Goal: Check status

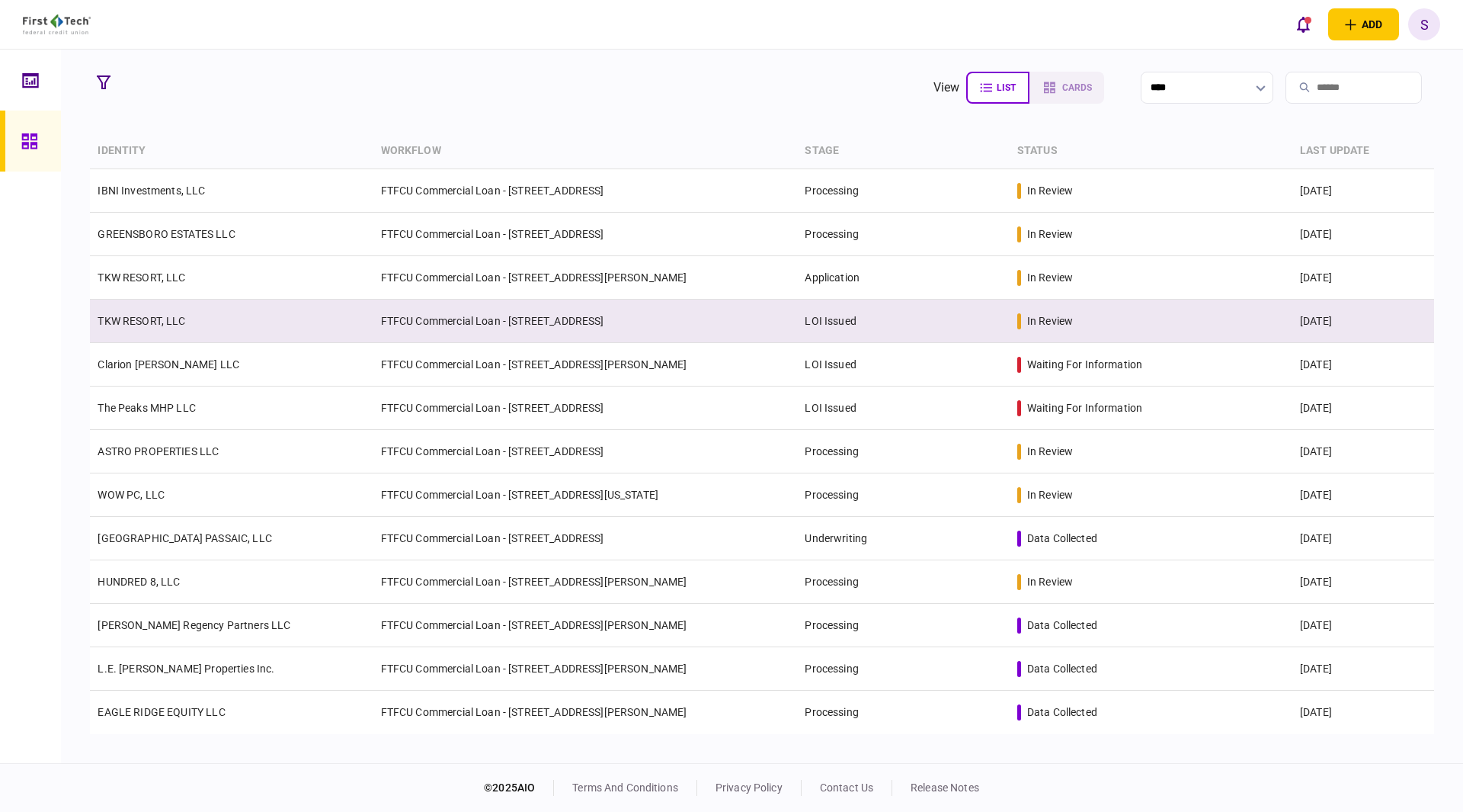
click at [149, 319] on link "TKW RESORT, LLC" at bounding box center [142, 320] width 87 height 13
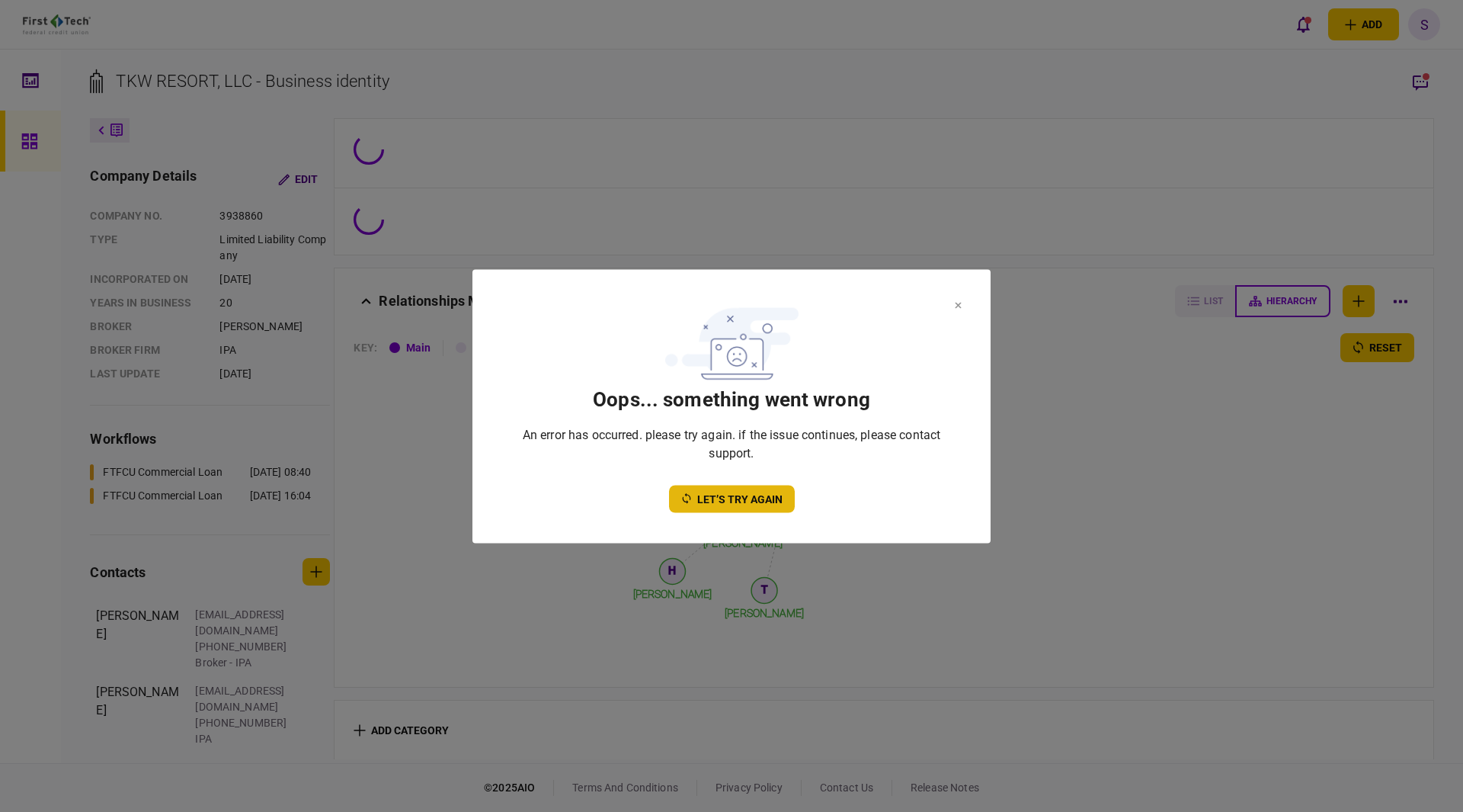
click at [735, 505] on button "let’s try again" at bounding box center [732, 499] width 126 height 27
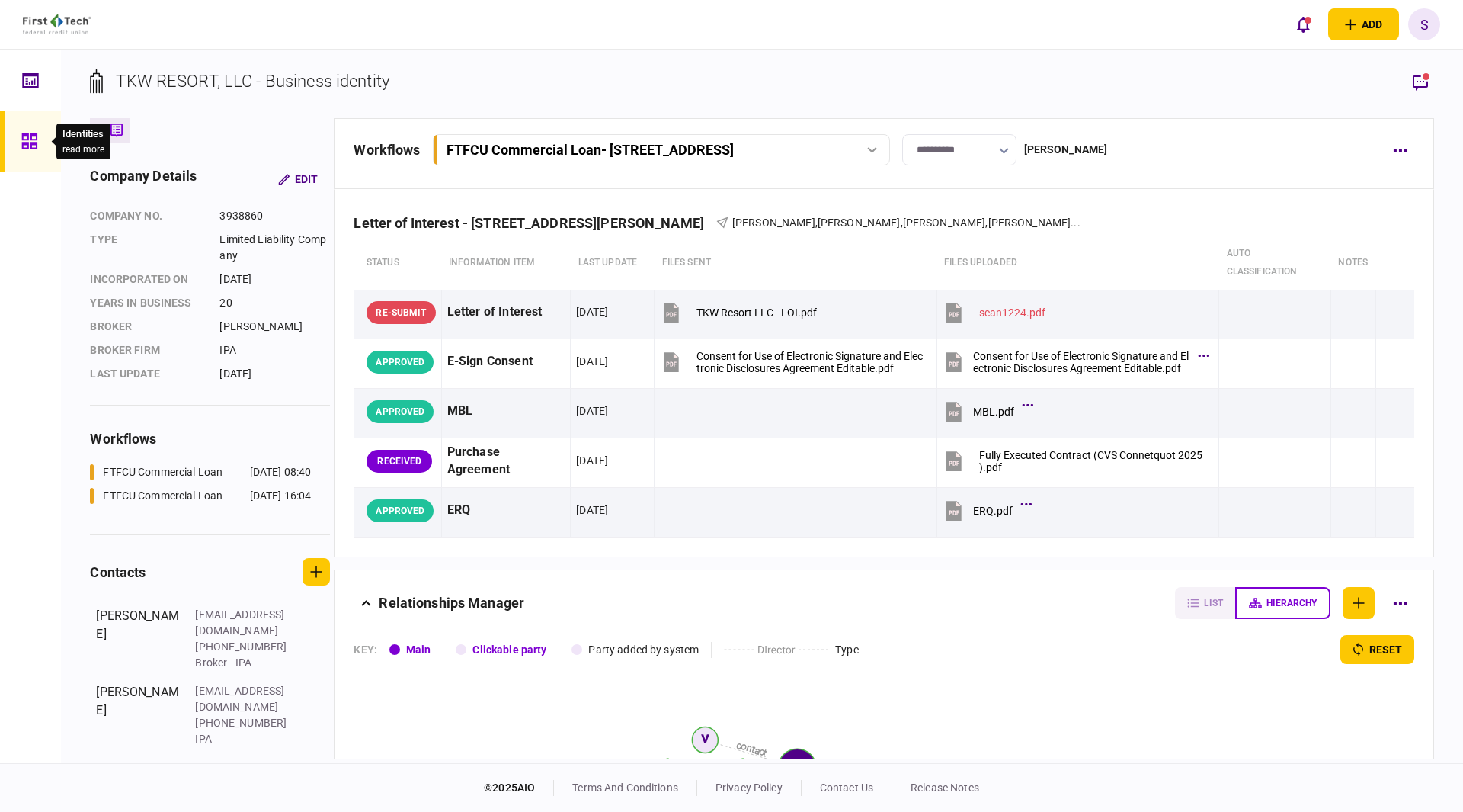
drag, startPoint x: 33, startPoint y: 145, endPoint x: 822, endPoint y: 5, distance: 801.3
click at [33, 145] on icon at bounding box center [29, 142] width 16 height 17
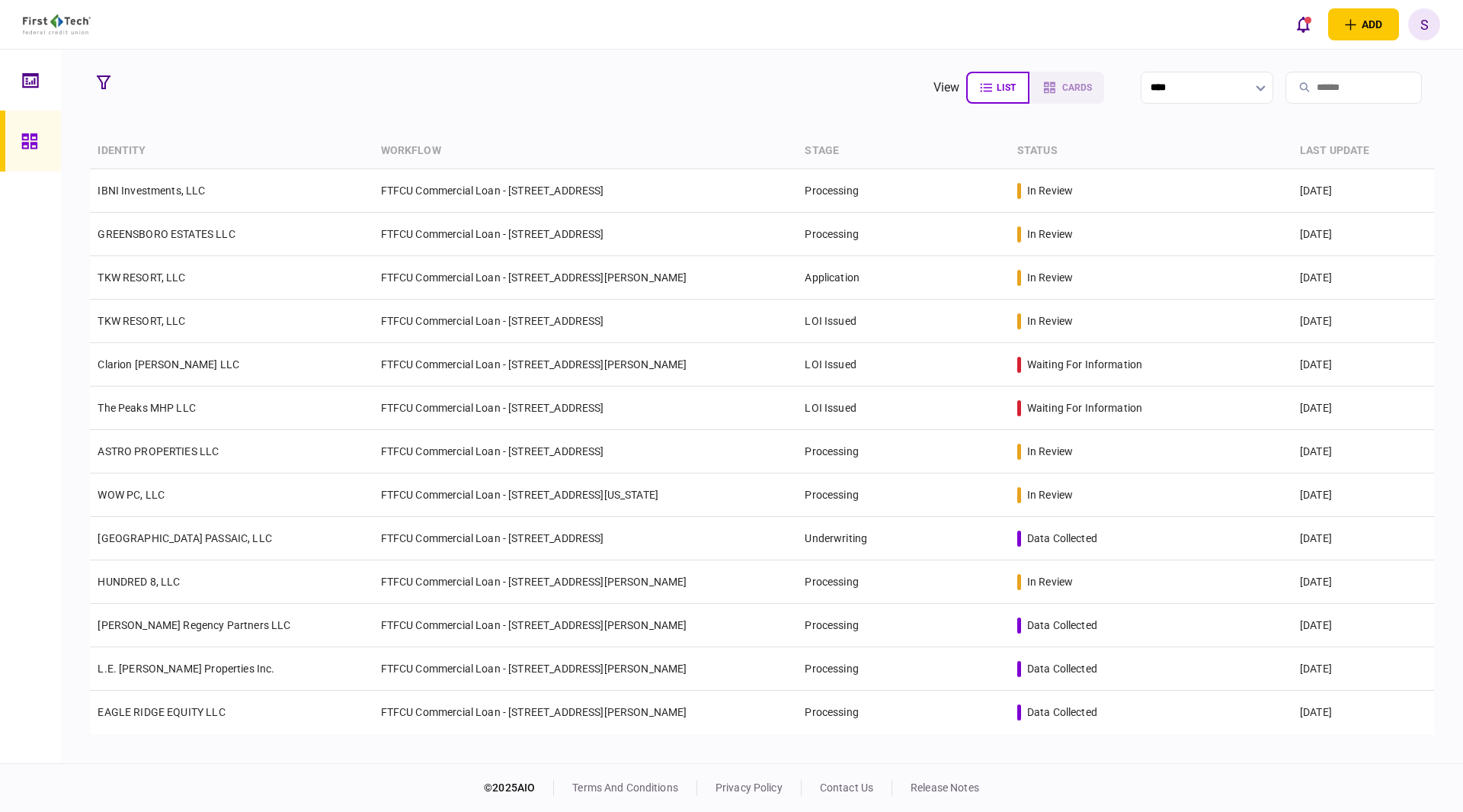
click at [0, 111] on link at bounding box center [30, 141] width 61 height 61
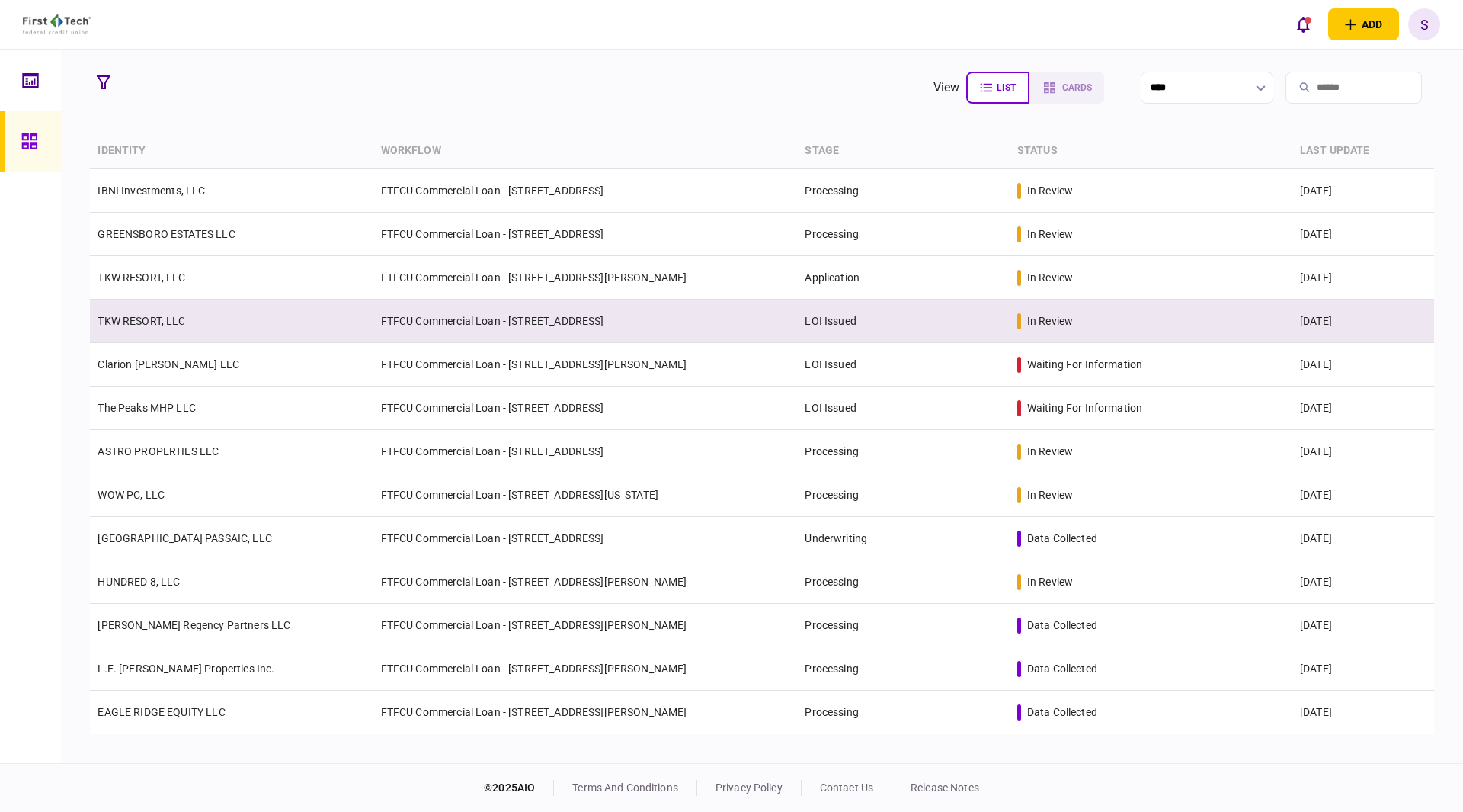
click at [556, 323] on td "FTFCU Commercial Loan - [STREET_ADDRESS]" at bounding box center [586, 321] width 425 height 44
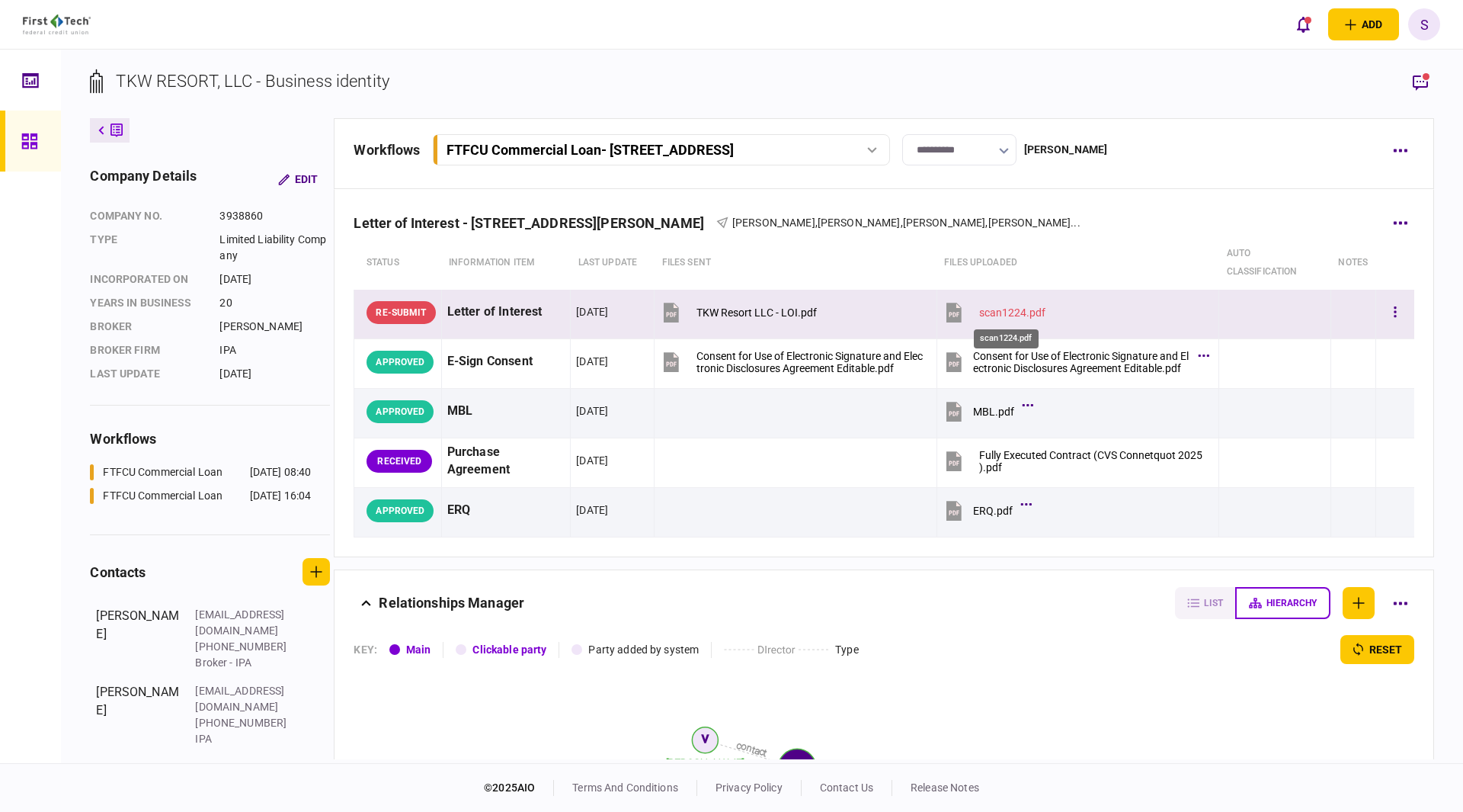
click at [1012, 313] on div "scan1224.pdf" at bounding box center [1013, 312] width 66 height 13
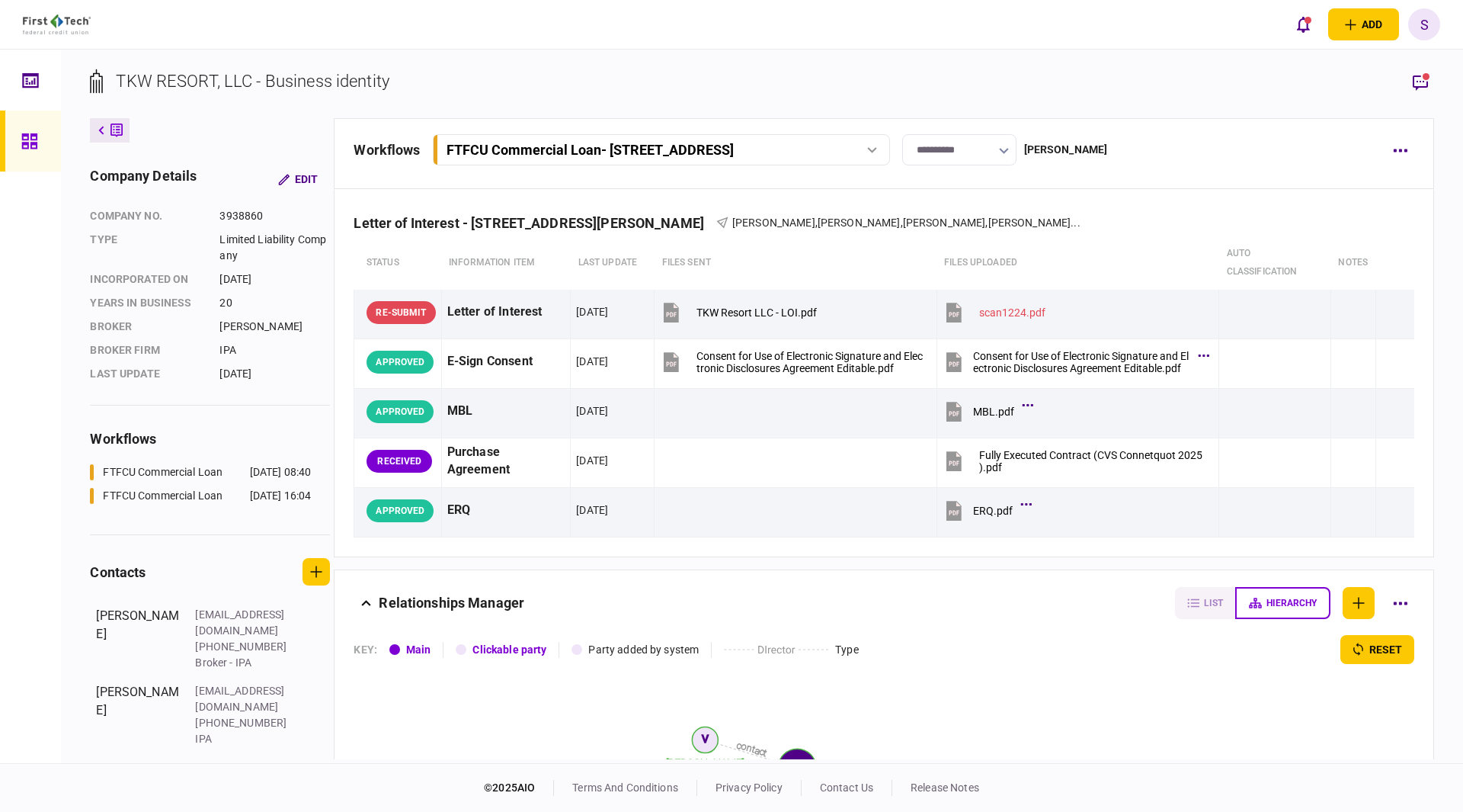
click at [21, 138] on icon at bounding box center [29, 142] width 16 height 17
